Goal: Information Seeking & Learning: Learn about a topic

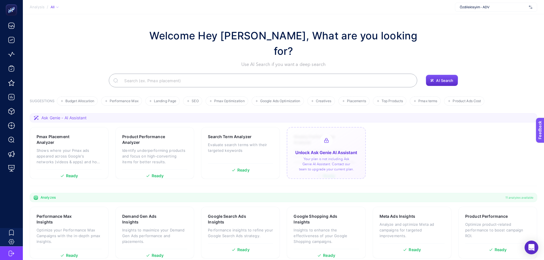
click at [476, 11] on div "Özdilekteyim - ADV" at bounding box center [496, 7] width 82 height 9
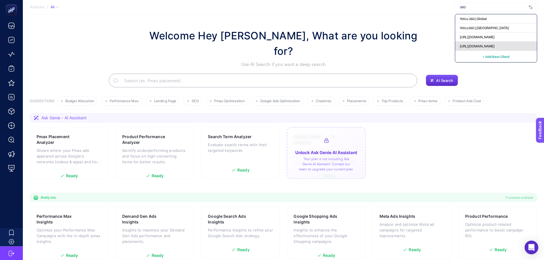
type input "360"
click at [473, 45] on span "[URL][DOMAIN_NAME]" at bounding box center [477, 46] width 35 height 5
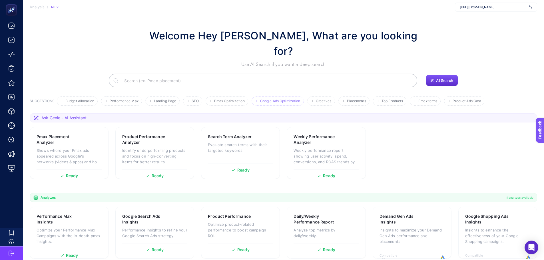
click at [274, 97] on li "Google Ads Optimization" at bounding box center [278, 101] width 52 height 9
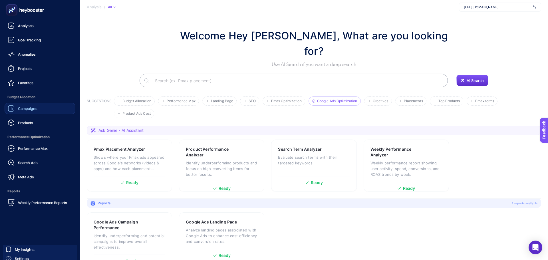
click at [30, 107] on span "Campaigns" at bounding box center [27, 108] width 19 height 5
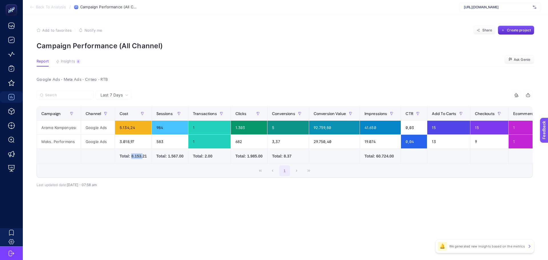
drag, startPoint x: 130, startPoint y: 154, endPoint x: 141, endPoint y: 155, distance: 11.2
click at [141, 155] on div "Total: 8.153.21" at bounding box center [133, 156] width 27 height 6
click at [147, 168] on div "1" at bounding box center [285, 171] width 496 height 14
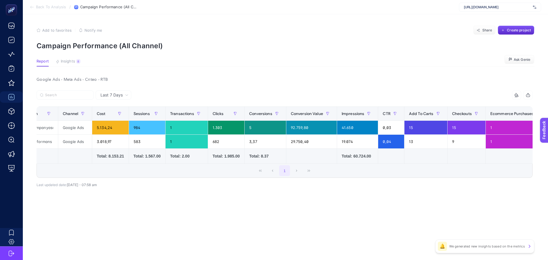
scroll to position [0, 22]
drag, startPoint x: 166, startPoint y: 142, endPoint x: 170, endPoint y: 141, distance: 4.0
click at [170, 141] on div "1" at bounding box center [187, 142] width 42 height 14
click at [77, 65] on button "Insights 8 We generated new insights based on the metrics" at bounding box center [68, 62] width 25 height 7
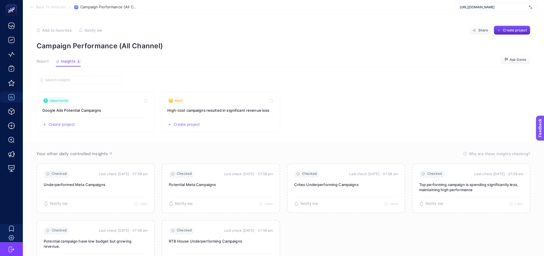
click at [44, 63] on span "Report" at bounding box center [43, 61] width 12 height 5
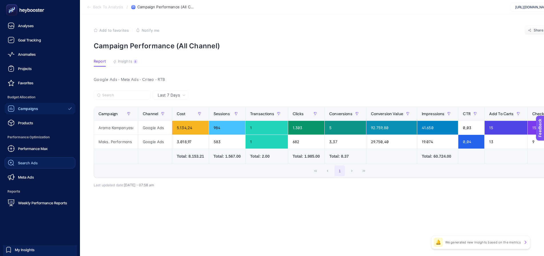
click at [20, 161] on span "Search Ads" at bounding box center [28, 162] width 20 height 5
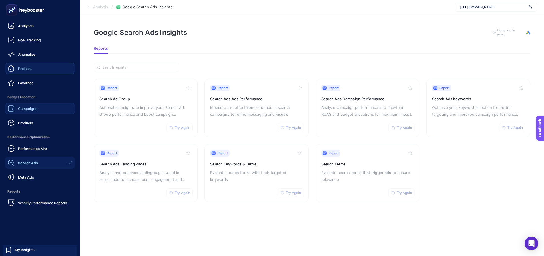
click at [15, 69] on div "Projects" at bounding box center [20, 68] width 24 height 7
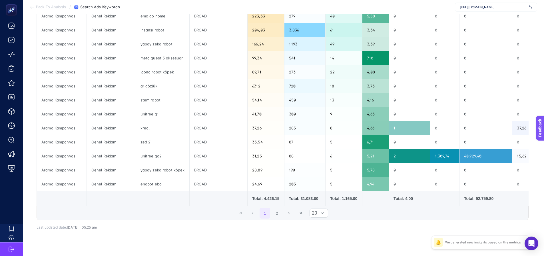
scroll to position [200, 0]
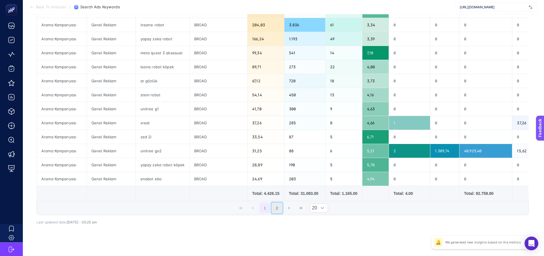
click at [282, 212] on button "2" at bounding box center [277, 207] width 11 height 11
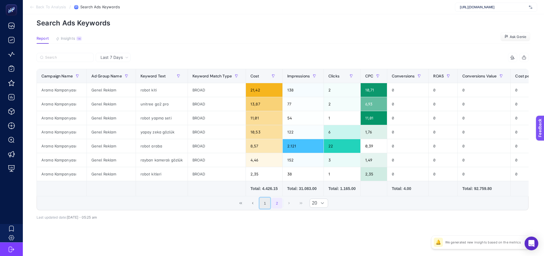
click at [269, 202] on button "1" at bounding box center [265, 203] width 11 height 11
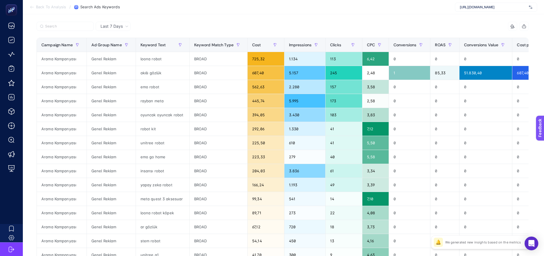
scroll to position [54, 0]
click at [155, 61] on div "loona robot" at bounding box center [162, 59] width 53 height 14
copy tr "loona robot"
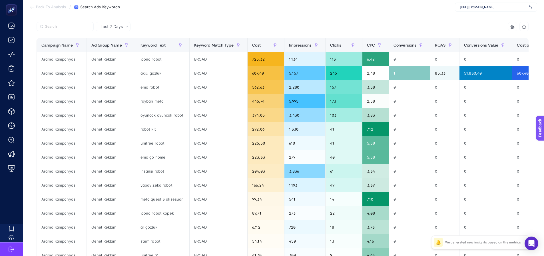
click at [233, 27] on div at bounding box center [160, 28] width 246 height 13
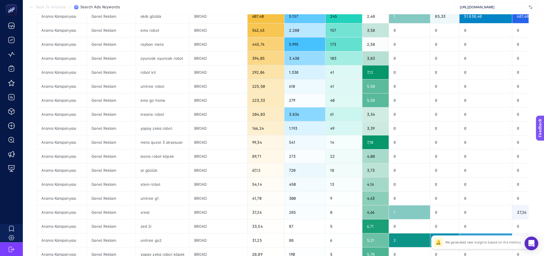
scroll to position [111, 0]
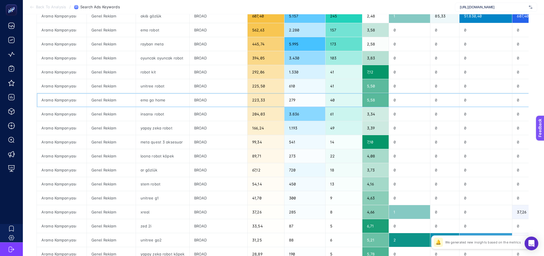
click at [152, 99] on div "emo go home" at bounding box center [162, 100] width 53 height 14
click at [154, 98] on div "emo go home" at bounding box center [162, 100] width 53 height 14
